Goal: Use online tool/utility: Utilize a website feature to perform a specific function

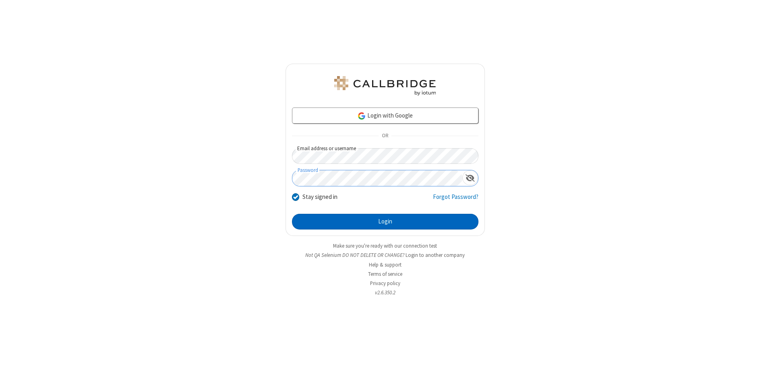
click at [385, 221] on button "Login" at bounding box center [385, 222] width 186 height 16
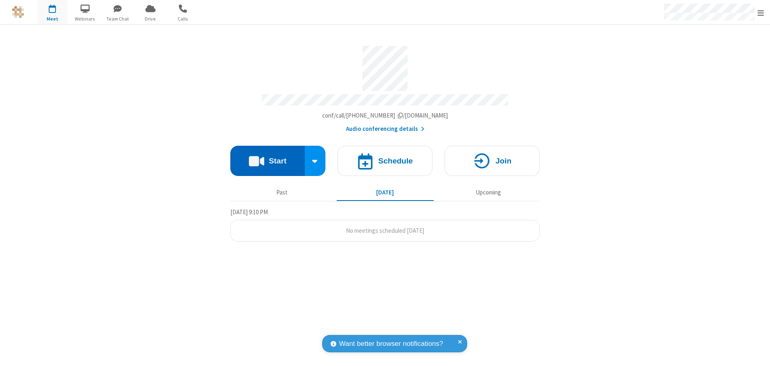
click at [267, 158] on button "Start" at bounding box center [267, 161] width 74 height 30
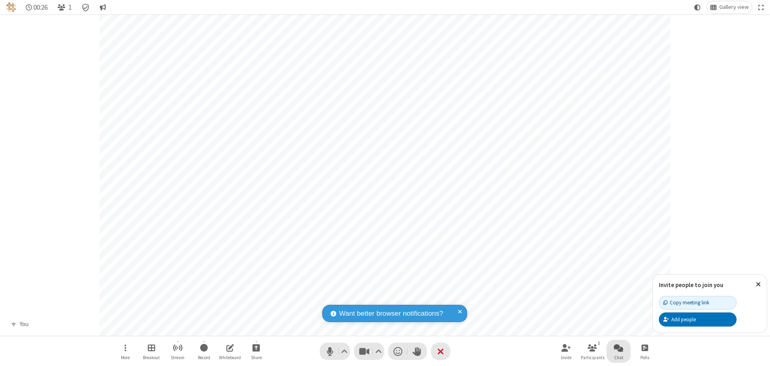
click at [618, 347] on span "Open chat" at bounding box center [618, 348] width 10 height 10
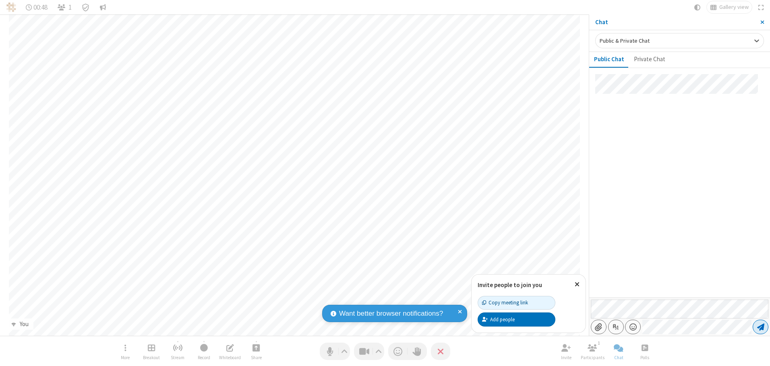
click at [760, 327] on span "Send message" at bounding box center [760, 327] width 7 height 8
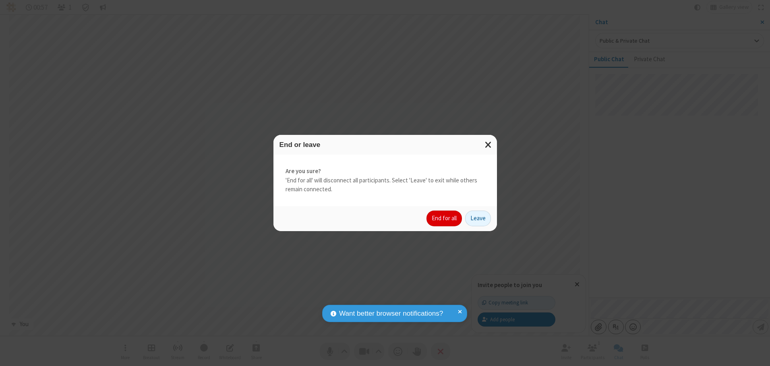
click at [444, 218] on button "End for all" at bounding box center [443, 218] width 35 height 16
